Goal: Transaction & Acquisition: Purchase product/service

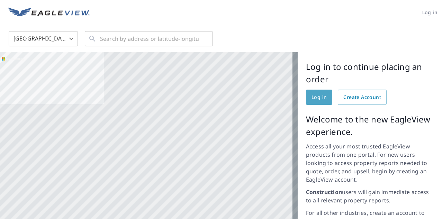
click at [312, 101] on span "Log in" at bounding box center [319, 97] width 15 height 9
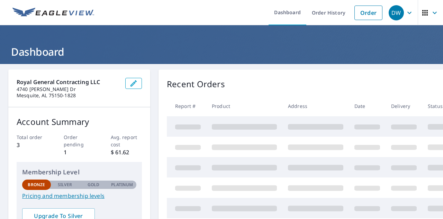
click at [397, 13] on div "DW" at bounding box center [396, 12] width 15 height 15
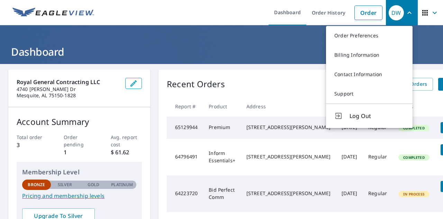
click at [270, 85] on div "Recent Orders View All Orders Start New Order" at bounding box center [328, 84] width 323 height 13
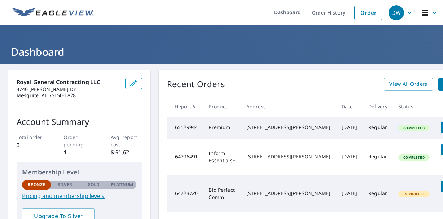
scroll to position [35, 0]
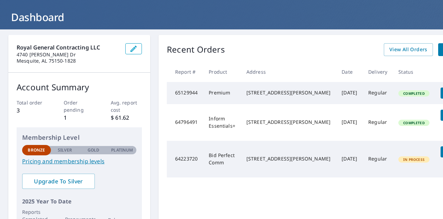
drag, startPoint x: 297, startPoint y: 101, endPoint x: 244, endPoint y: 94, distance: 53.5
click at [244, 94] on td "[STREET_ADDRESS][PERSON_NAME]" at bounding box center [288, 93] width 95 height 22
click at [287, 52] on div "Recent Orders View All Orders Start New Order" at bounding box center [328, 49] width 323 height 13
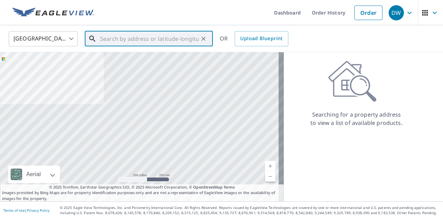
click at [109, 39] on input "text" at bounding box center [149, 38] width 99 height 19
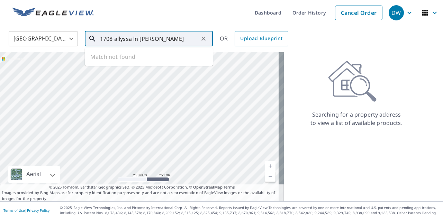
drag, startPoint x: 172, startPoint y: 38, endPoint x: 132, endPoint y: 41, distance: 40.2
click at [132, 41] on input "1708 allyssa ln [PERSON_NAME]" at bounding box center [149, 38] width 99 height 19
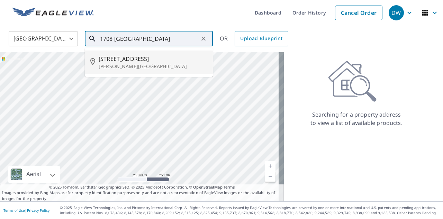
click at [152, 59] on span "[STREET_ADDRESS]" at bounding box center [153, 59] width 109 height 8
type input "[STREET_ADDRESS][PERSON_NAME]"
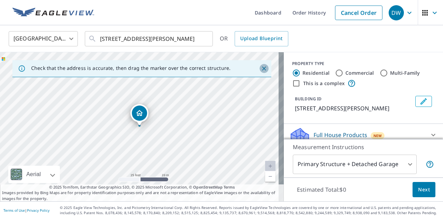
click at [261, 70] on icon "Close" at bounding box center [264, 68] width 7 height 7
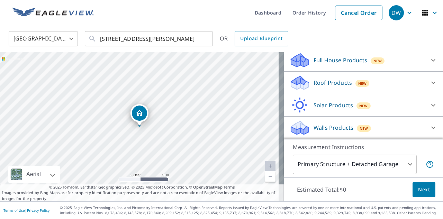
scroll to position [75, 0]
click at [356, 161] on body "DW DW Dashboard Order History Cancel Order DW [GEOGRAPHIC_DATA] [GEOGRAPHIC_DAT…" at bounding box center [221, 109] width 443 height 219
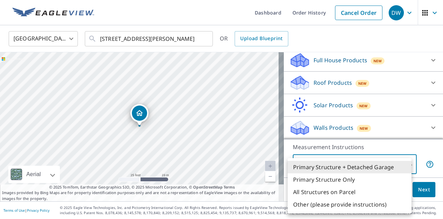
click at [354, 180] on li "Primary Structure Only" at bounding box center [350, 179] width 124 height 12
type input "2"
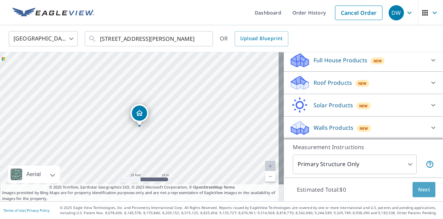
click at [423, 188] on span "Next" at bounding box center [424, 190] width 12 height 9
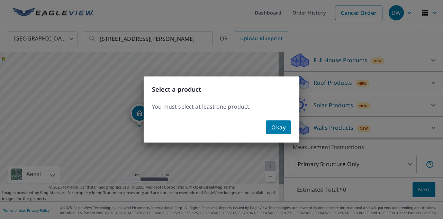
click at [275, 128] on span "Okay" at bounding box center [278, 128] width 14 height 10
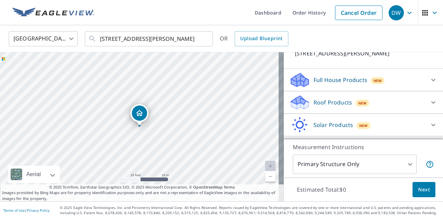
scroll to position [69, 0]
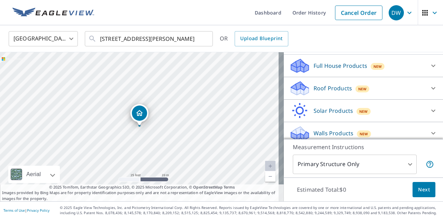
click at [327, 81] on div "Roof Products New" at bounding box center [357, 88] width 136 height 16
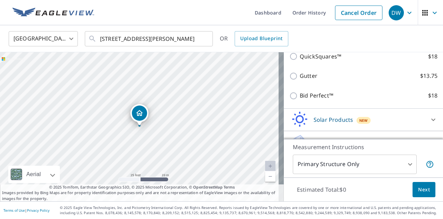
scroll to position [104, 0]
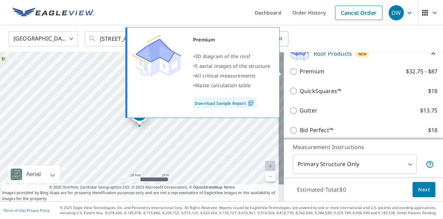
click at [308, 72] on p "Premium" at bounding box center [312, 71] width 25 height 9
click at [300, 72] on input "Premium $32.75 - $87" at bounding box center [294, 72] width 10 height 8
checkbox input "true"
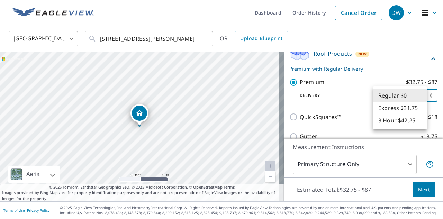
click at [379, 95] on body "DW DW Dashboard Order History Cancel Order DW [GEOGRAPHIC_DATA] [GEOGRAPHIC_DAT…" at bounding box center [221, 109] width 443 height 219
click at [379, 95] on li "Regular $0" at bounding box center [400, 95] width 54 height 12
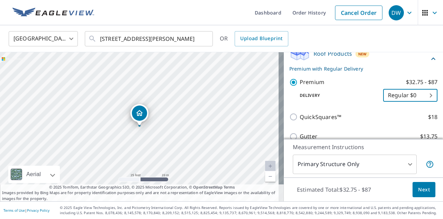
click at [418, 189] on span "Next" at bounding box center [424, 190] width 12 height 9
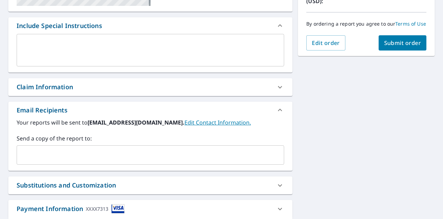
scroll to position [224, 0]
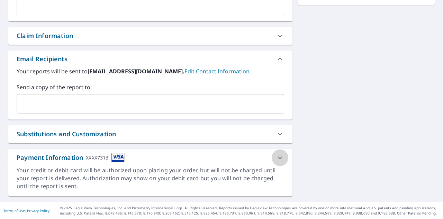
click at [281, 159] on div at bounding box center [280, 158] width 17 height 17
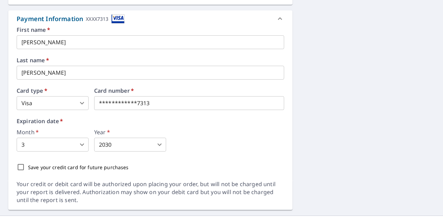
scroll to position [328, 0]
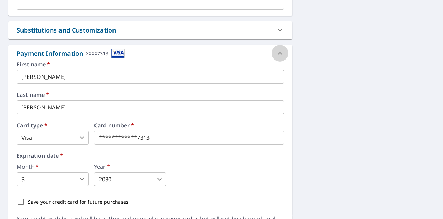
click at [279, 55] on icon at bounding box center [280, 53] width 8 height 8
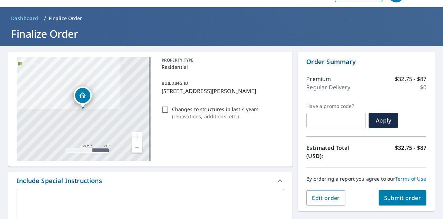
scroll to position [35, 0]
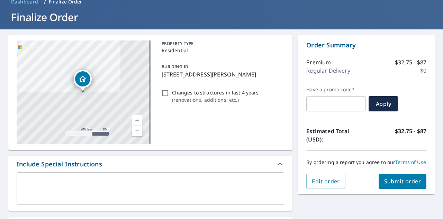
click at [391, 185] on span "Submit order" at bounding box center [402, 182] width 37 height 8
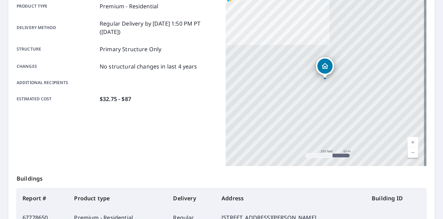
scroll to position [104, 0]
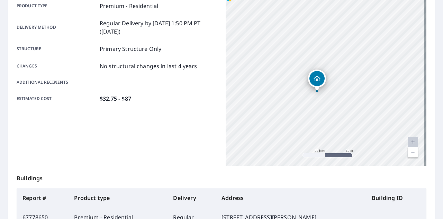
drag, startPoint x: 332, startPoint y: 44, endPoint x: 345, endPoint y: 60, distance: 20.6
click at [345, 60] on div "[STREET_ADDRESS][PERSON_NAME]" at bounding box center [326, 79] width 201 height 173
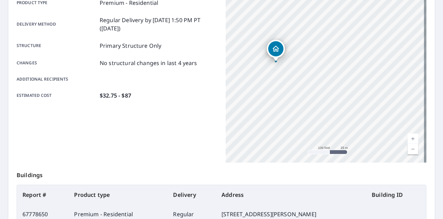
scroll to position [0, 0]
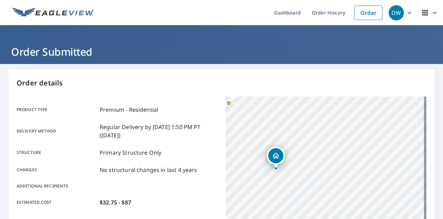
drag, startPoint x: 219, startPoint y: 115, endPoint x: 166, endPoint y: 90, distance: 58.5
